Goal: Transaction & Acquisition: Purchase product/service

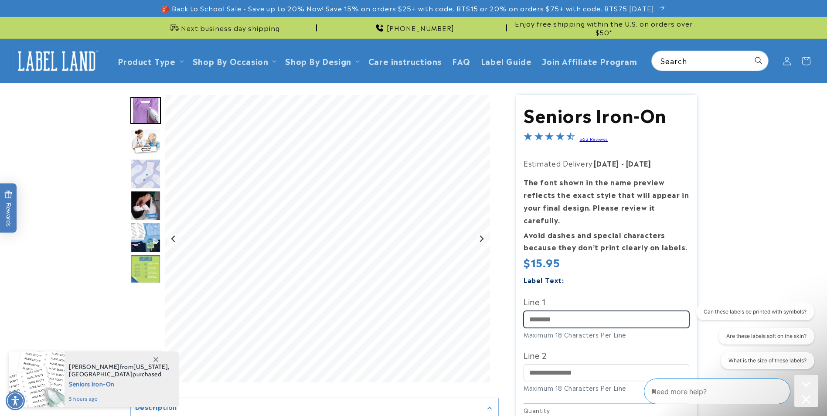
click at [542, 311] on input "Line 1" at bounding box center [606, 319] width 166 height 17
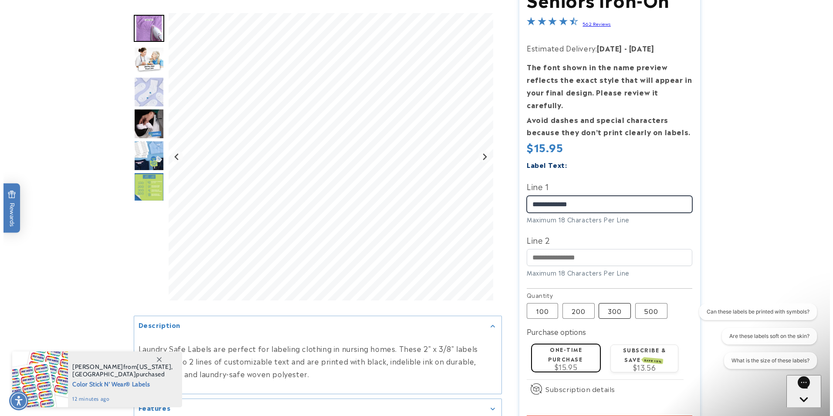
scroll to position [131, 0]
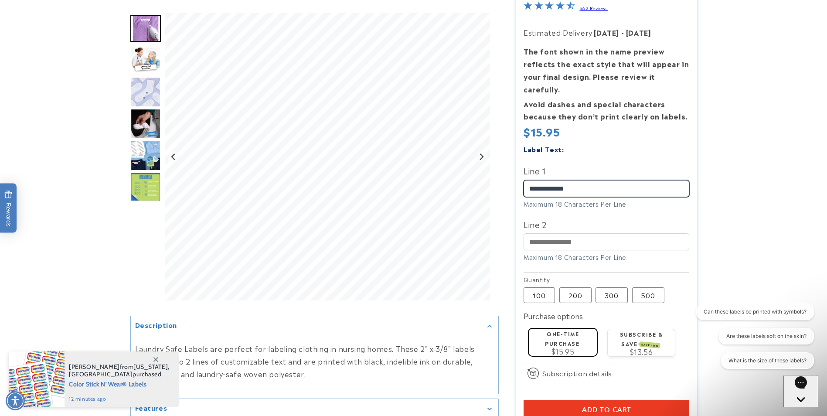
type input "**********"
click at [559, 329] on label "One-time purchase" at bounding box center [562, 337] width 34 height 17
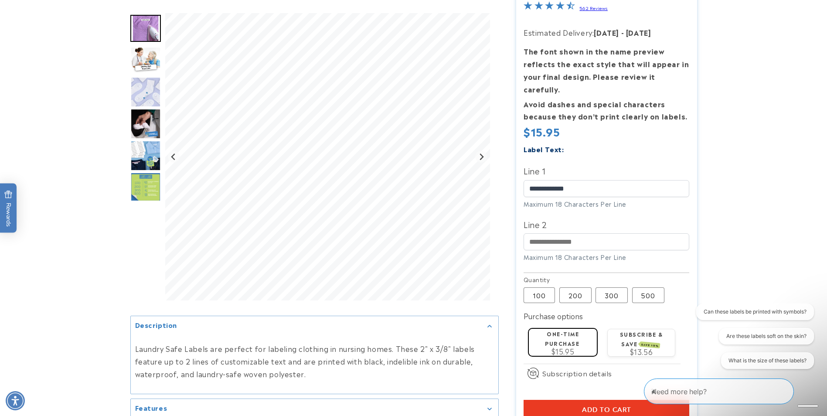
click at [618, 406] on span "Add to cart" at bounding box center [606, 410] width 49 height 8
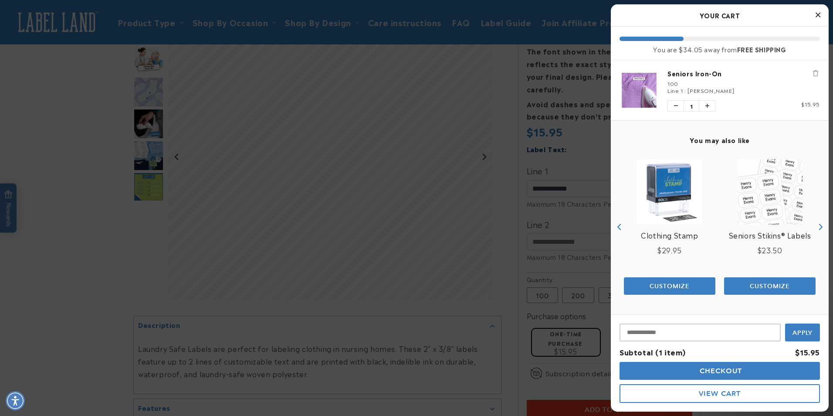
click at [715, 372] on span "Checkout" at bounding box center [720, 371] width 45 height 8
